Goal: Navigation & Orientation: Go to known website

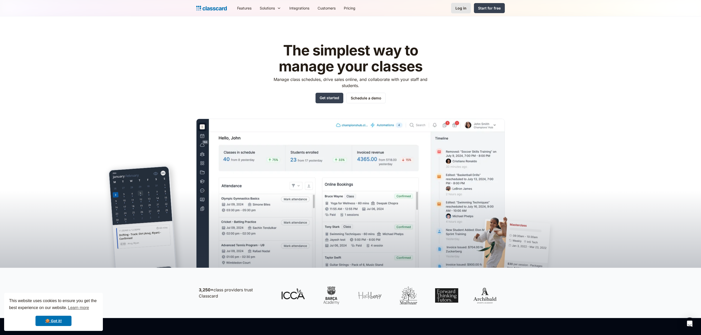
click at [462, 7] on div "Log in" at bounding box center [461, 7] width 11 height 5
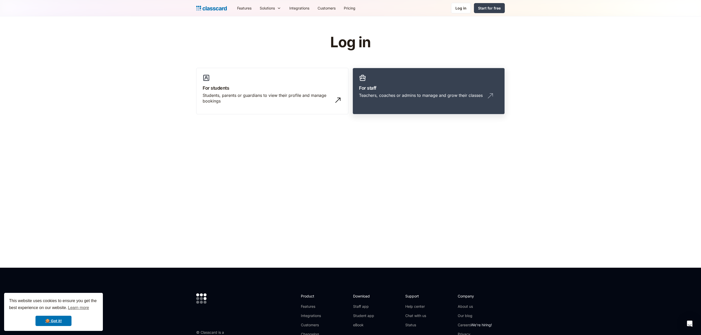
drag, startPoint x: 430, startPoint y: 112, endPoint x: 427, endPoint y: 109, distance: 5.1
click at [430, 112] on link "For staff Teachers, coaches or admins to manage and grow their classes" at bounding box center [429, 91] width 152 height 47
